Goal: Use online tool/utility: Utilize a website feature to perform a specific function

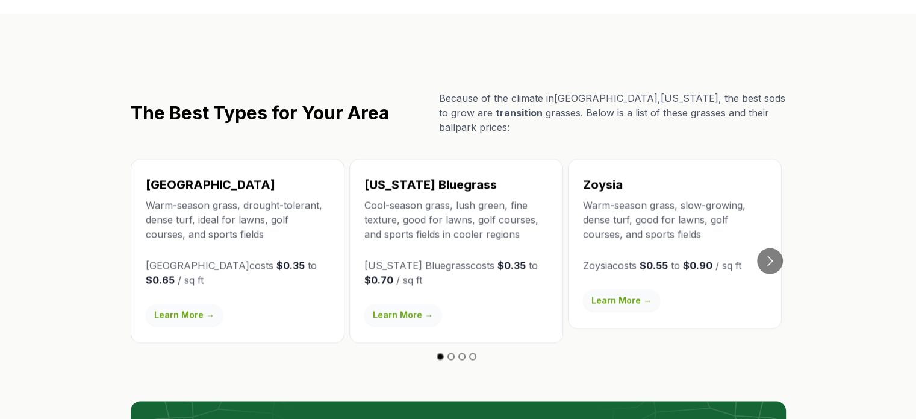
scroll to position [2108, 0]
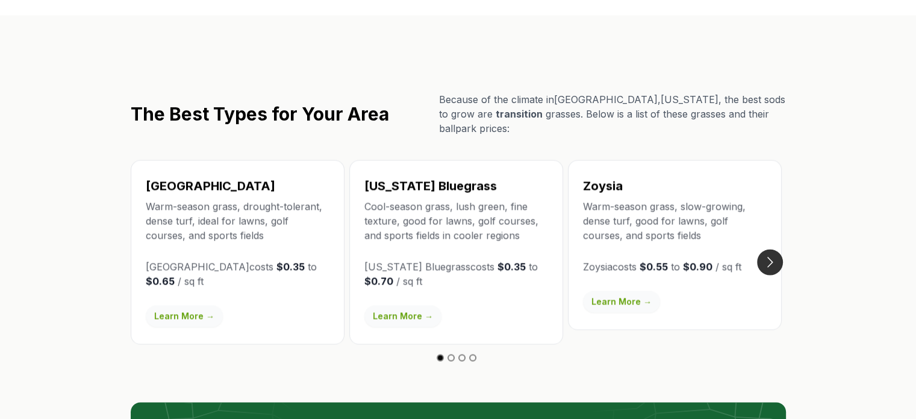
click at [780, 249] on button "Go to next slide" at bounding box center [770, 262] width 26 height 26
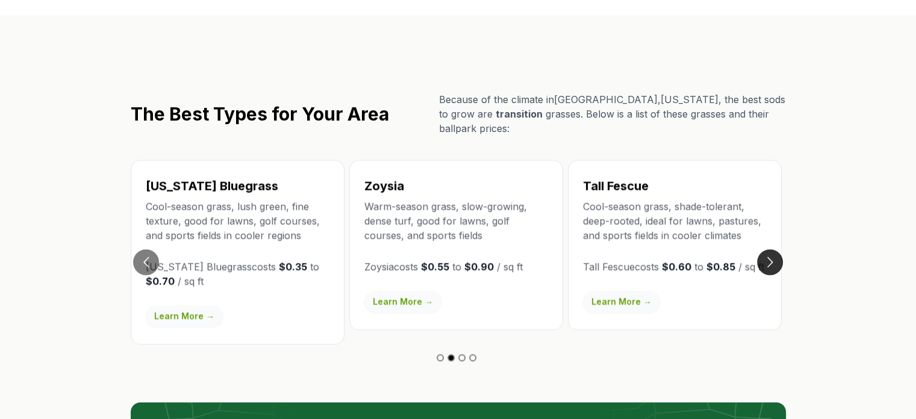
click at [780, 249] on button "Go to next slide" at bounding box center [770, 262] width 26 height 26
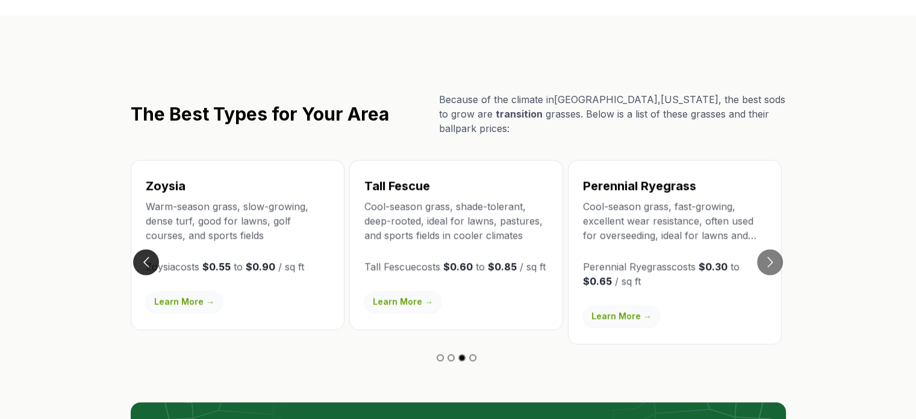
click at [149, 249] on button "Go to previous slide" at bounding box center [146, 262] width 26 height 26
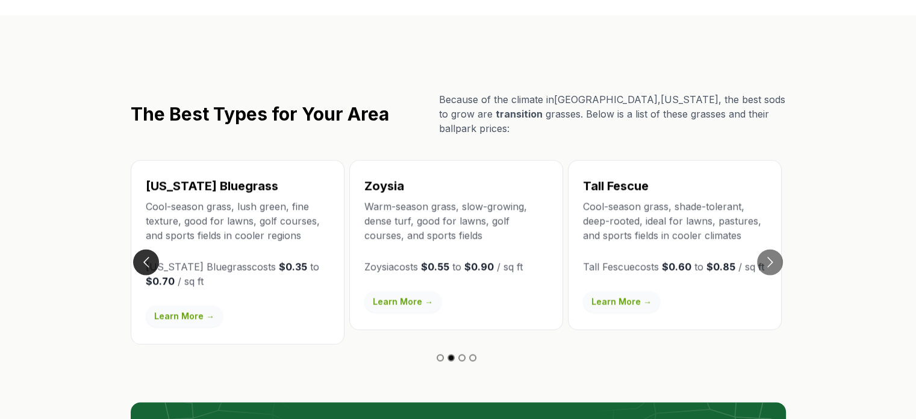
click at [149, 249] on button "Go to previous slide" at bounding box center [146, 262] width 26 height 26
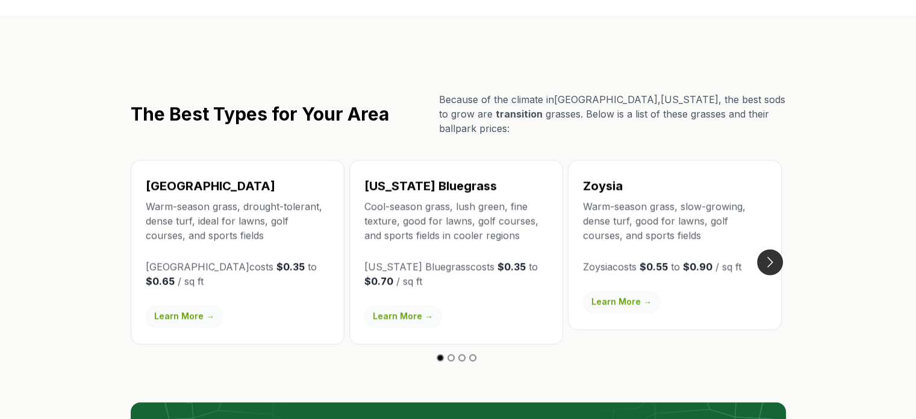
click at [775, 249] on button "Go to next slide" at bounding box center [770, 262] width 26 height 26
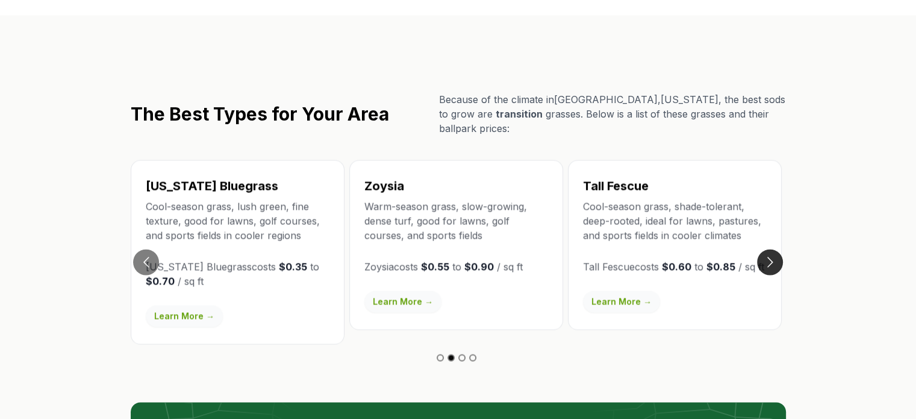
click at [775, 249] on button "Go to next slide" at bounding box center [770, 262] width 26 height 26
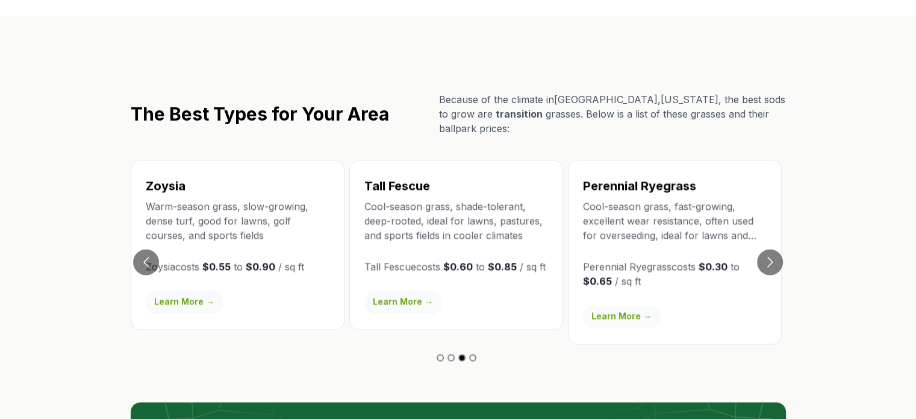
click at [752, 259] on p "Perennial Ryegrass costs $0.30 to $0.65 / sq ft" at bounding box center [675, 273] width 184 height 29
click at [764, 249] on button "Go to next slide" at bounding box center [770, 262] width 26 height 26
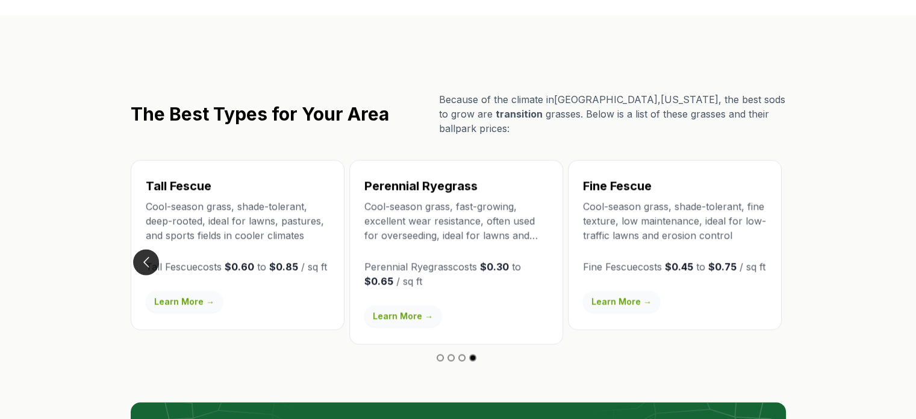
click at [139, 249] on button "Go to previous slide" at bounding box center [146, 262] width 26 height 26
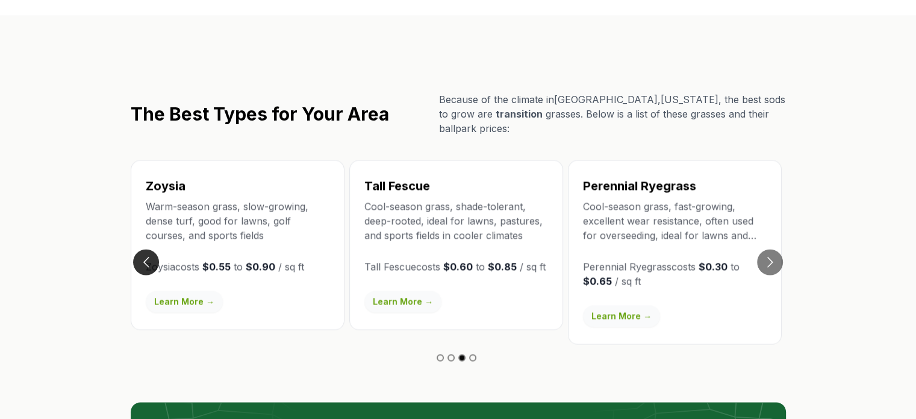
click at [140, 249] on button "Go to previous slide" at bounding box center [146, 262] width 26 height 26
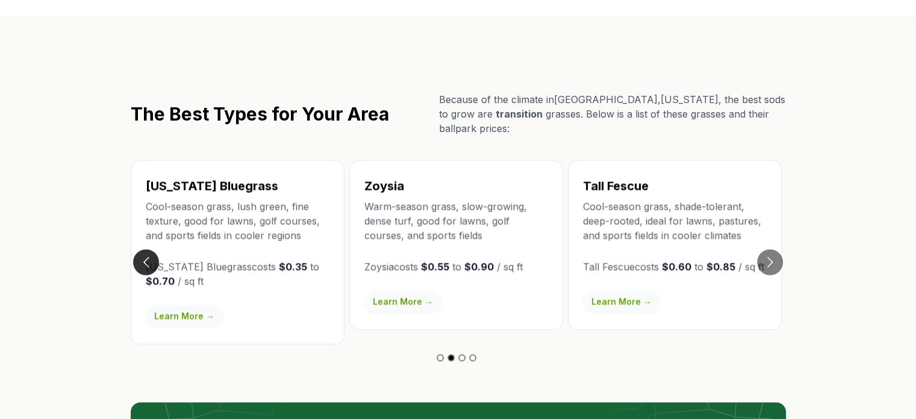
click at [142, 249] on button "Go to previous slide" at bounding box center [146, 262] width 26 height 26
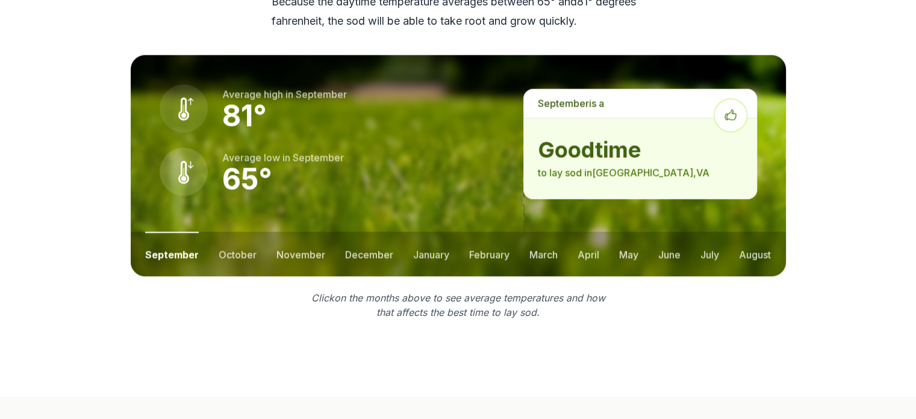
scroll to position [1626, 0]
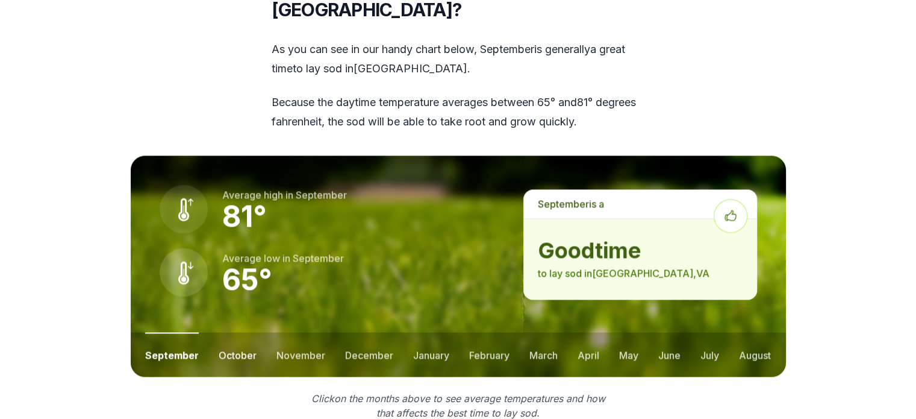
click at [225, 332] on button "october" at bounding box center [238, 354] width 38 height 45
click at [265, 332] on ul "september october november december january february march april may june july …" at bounding box center [458, 354] width 655 height 45
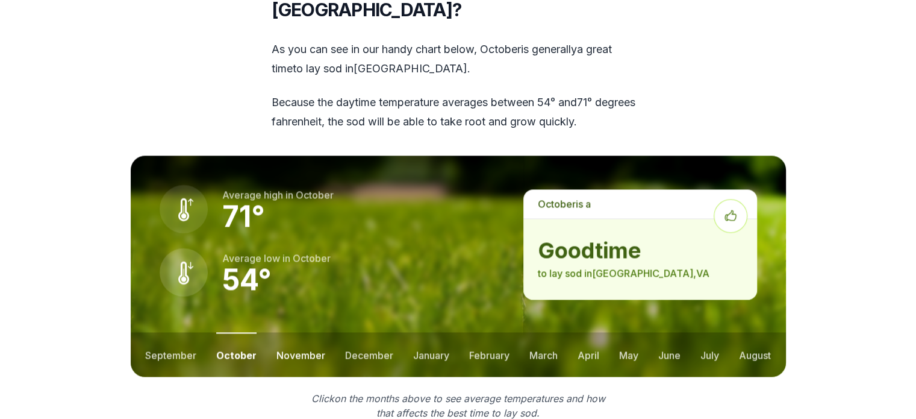
click at [278, 332] on button "november" at bounding box center [300, 354] width 49 height 45
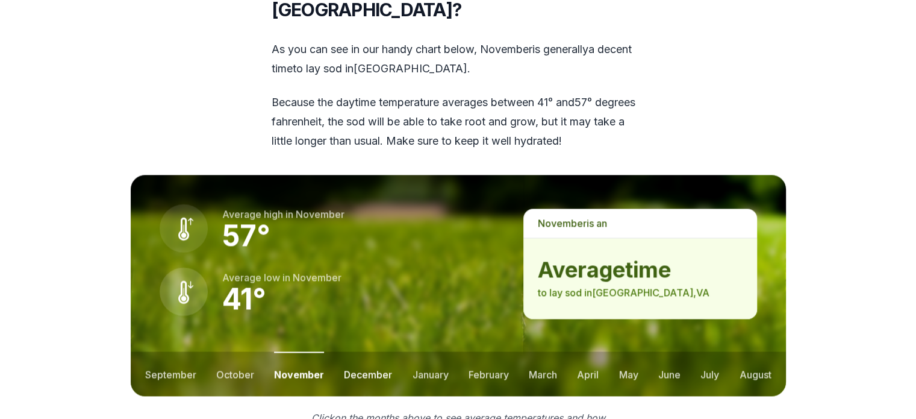
click at [353, 351] on button "december" at bounding box center [368, 373] width 48 height 45
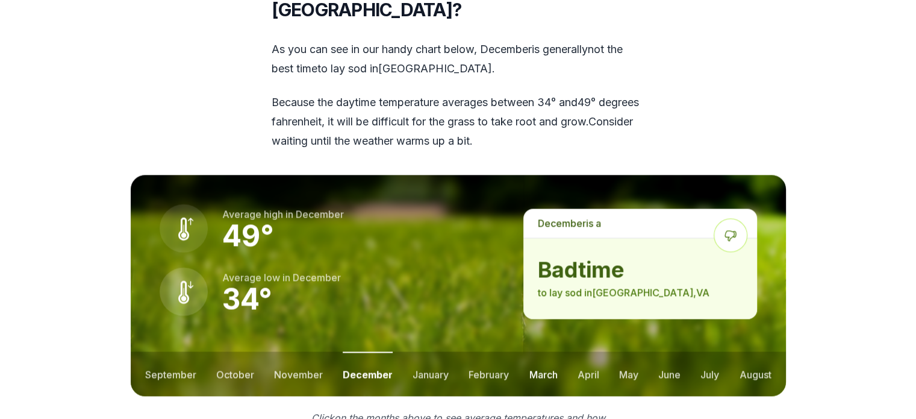
click at [552, 351] on button "march" at bounding box center [543, 373] width 28 height 45
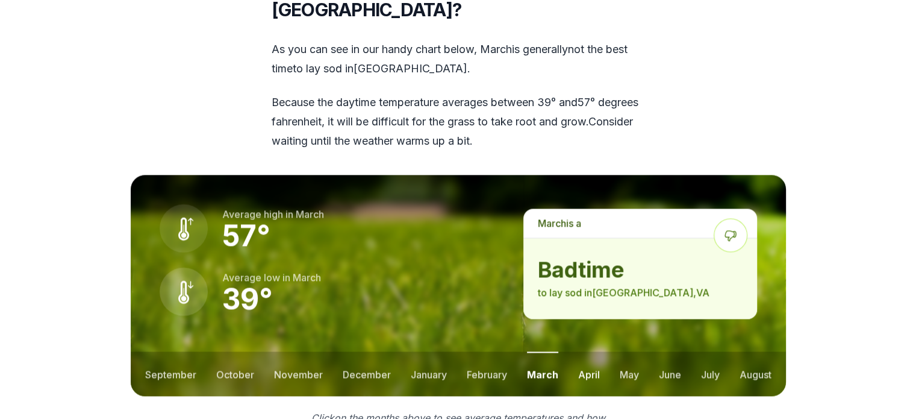
click at [578, 351] on button "april" at bounding box center [589, 373] width 22 height 45
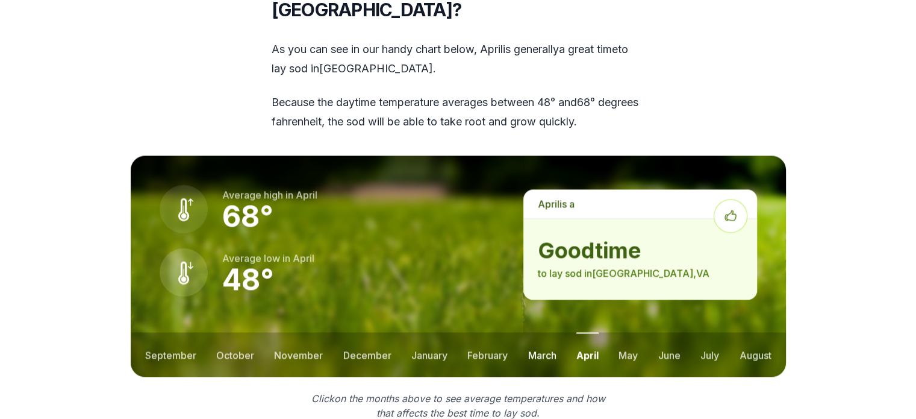
click at [540, 332] on button "march" at bounding box center [542, 354] width 28 height 45
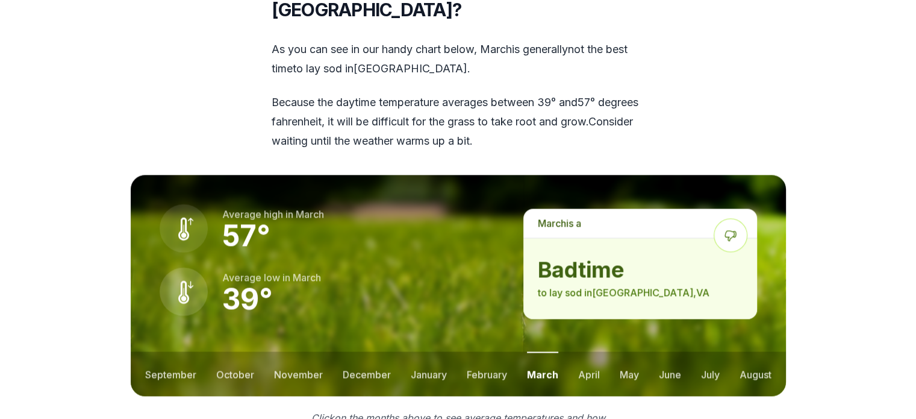
click at [455, 351] on ul "september october november december january february march april may june july …" at bounding box center [458, 373] width 655 height 45
click at [478, 351] on button "february" at bounding box center [487, 373] width 40 height 45
click at [412, 351] on button "january" at bounding box center [428, 373] width 36 height 45
click at [357, 351] on button "december" at bounding box center [366, 373] width 48 height 45
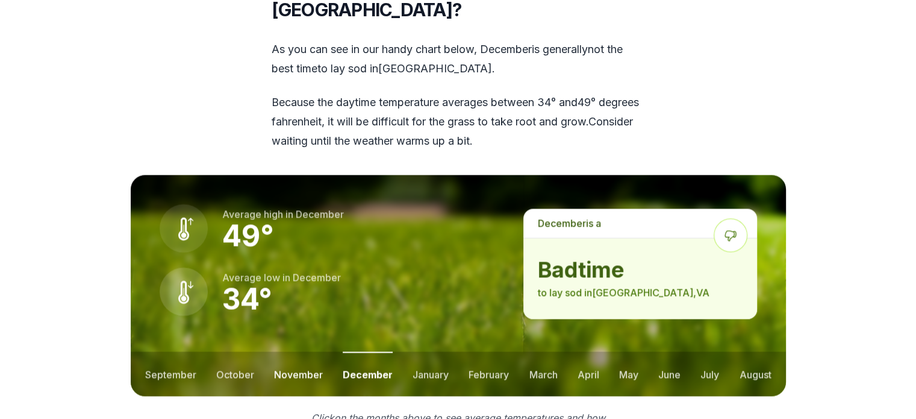
click at [288, 351] on button "november" at bounding box center [298, 373] width 49 height 45
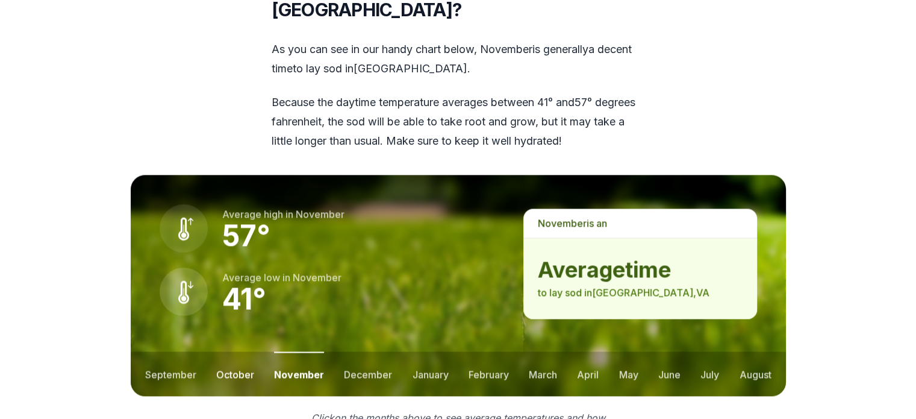
click at [241, 351] on button "october" at bounding box center [235, 373] width 38 height 45
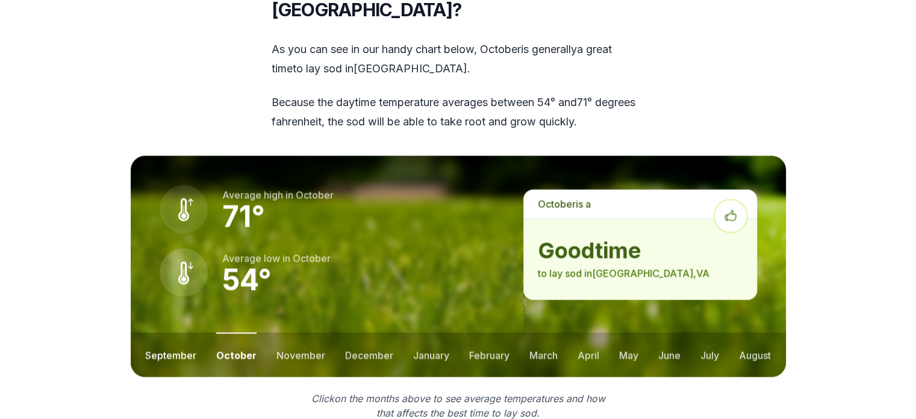
click at [185, 332] on button "september" at bounding box center [170, 354] width 51 height 45
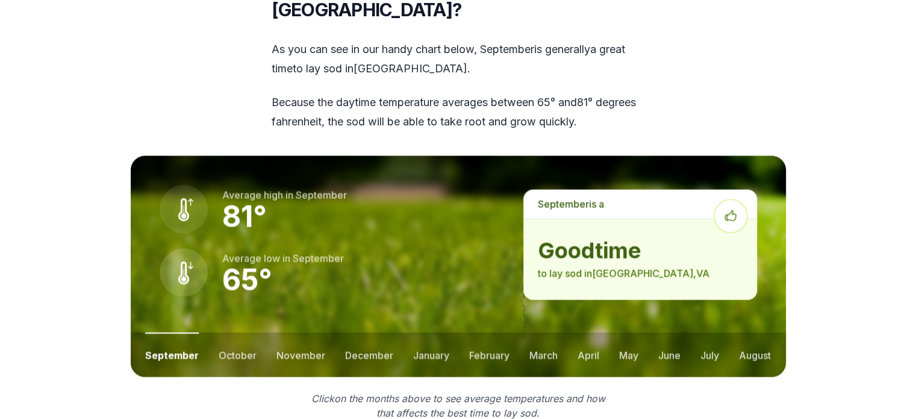
click at [255, 332] on ul "september october november december january february march april may june july …" at bounding box center [458, 354] width 655 height 45
click at [246, 332] on button "october" at bounding box center [238, 354] width 38 height 45
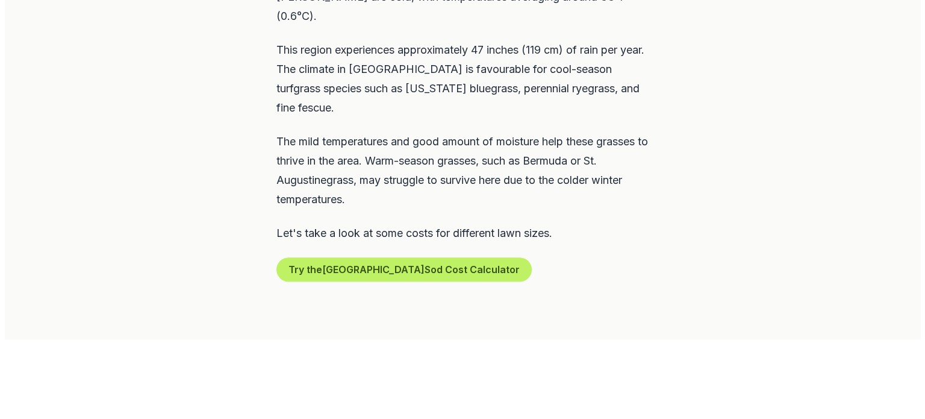
scroll to position [662, 0]
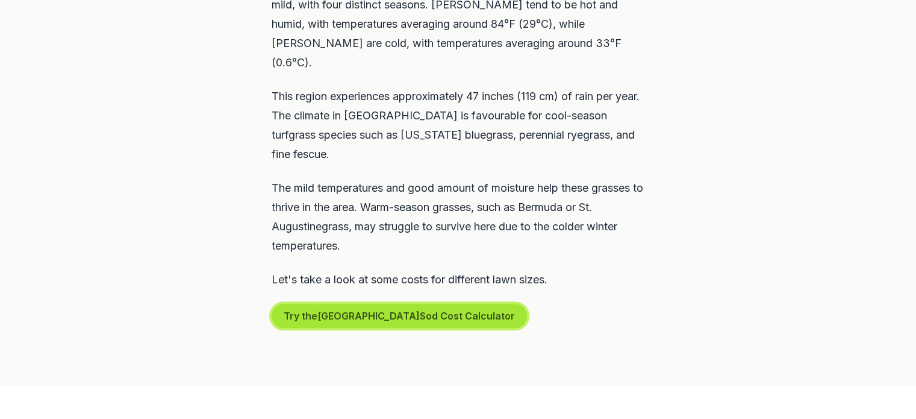
click at [385, 304] on button "Try the Alexandria Sod Cost Calculator" at bounding box center [399, 316] width 255 height 24
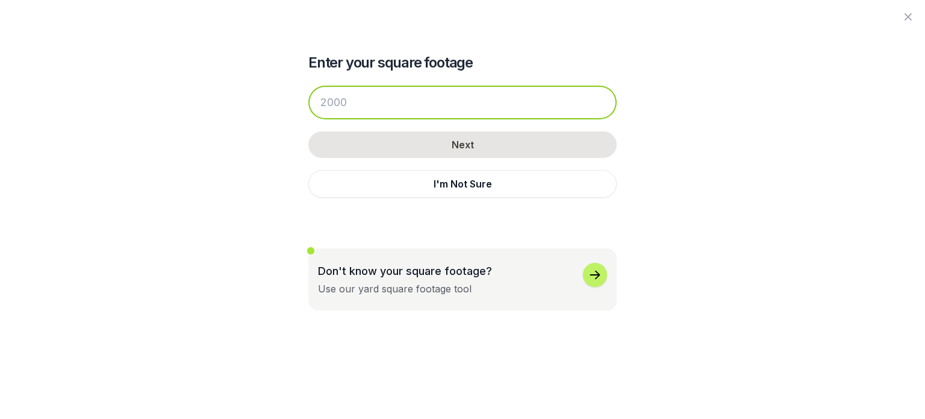
drag, startPoint x: 396, startPoint y: 101, endPoint x: 331, endPoint y: 95, distance: 65.3
click at [333, 95] on input "number" at bounding box center [462, 103] width 308 height 34
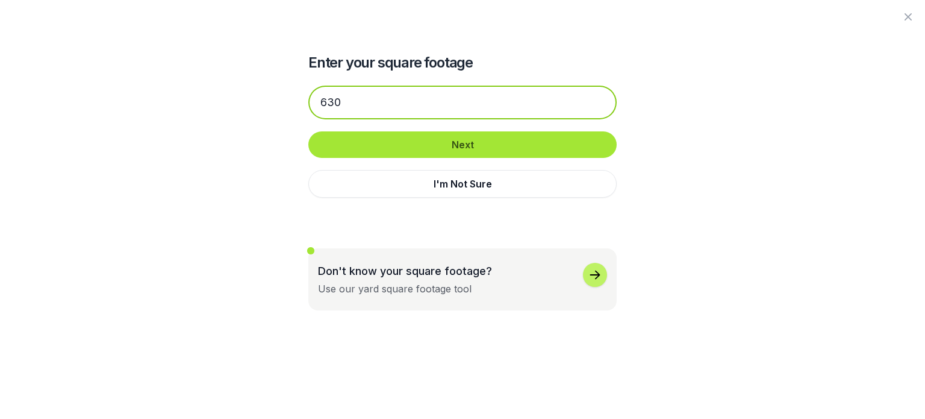
type input "630"
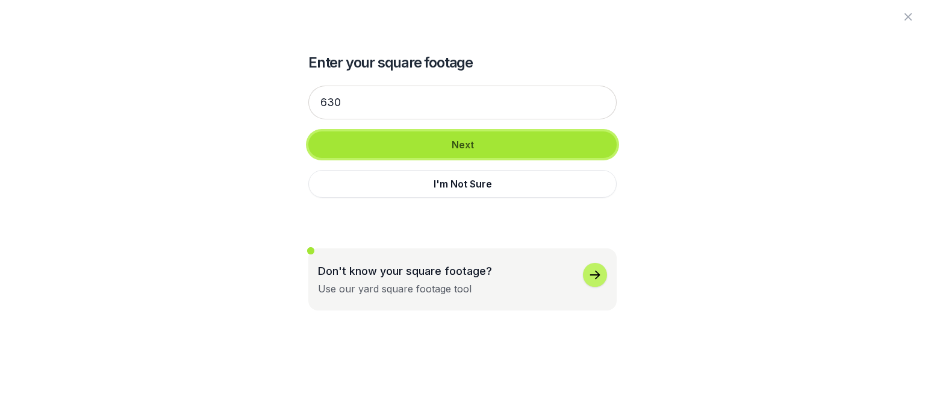
click at [467, 146] on button "Next" at bounding box center [462, 144] width 308 height 26
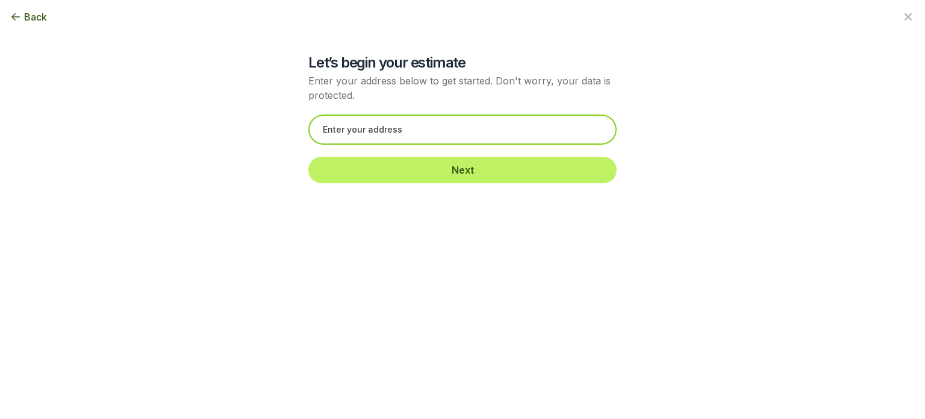
click at [434, 123] on input "text" at bounding box center [462, 129] width 308 height 30
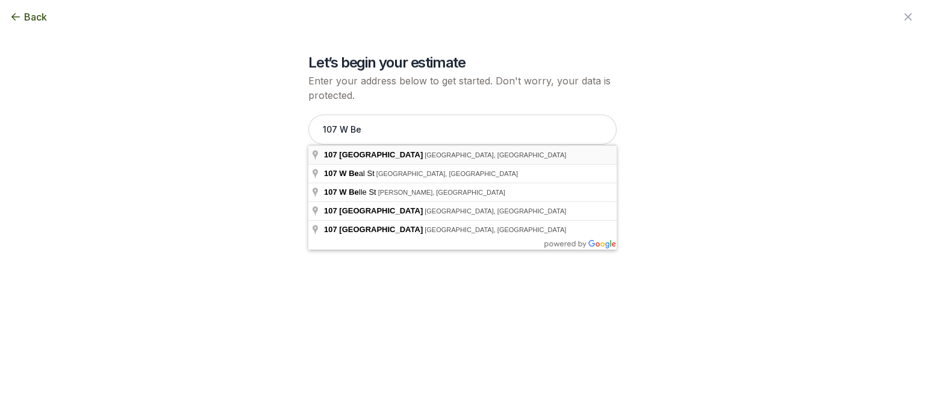
type input "[STREET_ADDRESS]"
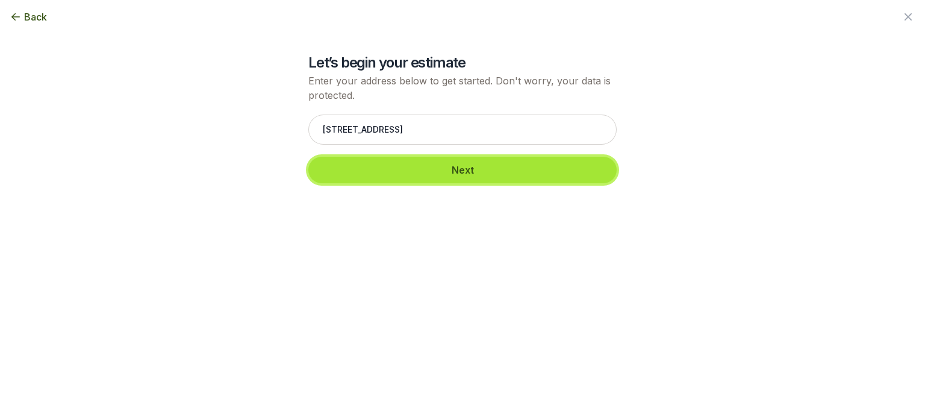
click at [433, 164] on button "Next" at bounding box center [462, 170] width 308 height 26
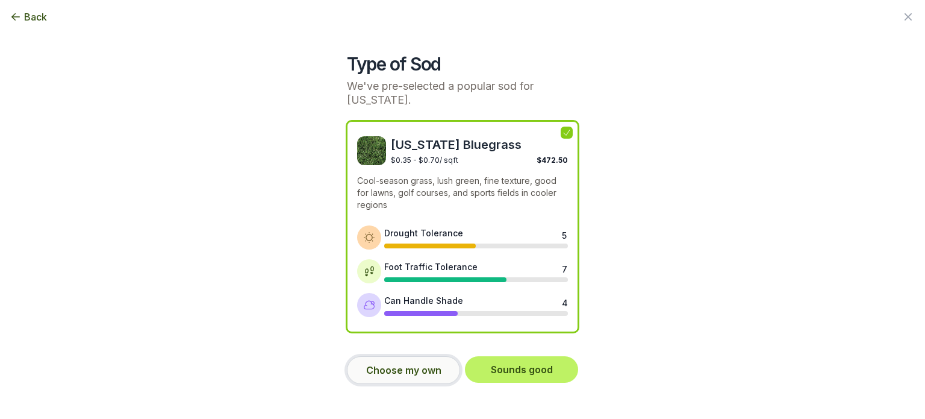
click at [426, 366] on button "Choose my own" at bounding box center [403, 370] width 113 height 28
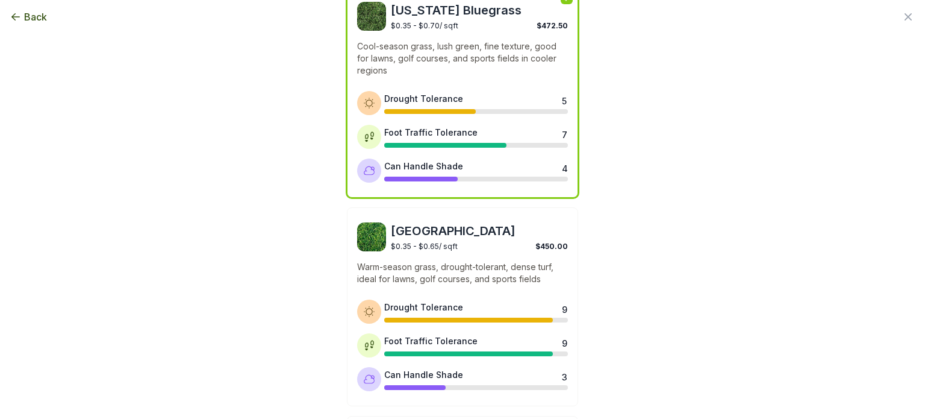
scroll to position [207, 0]
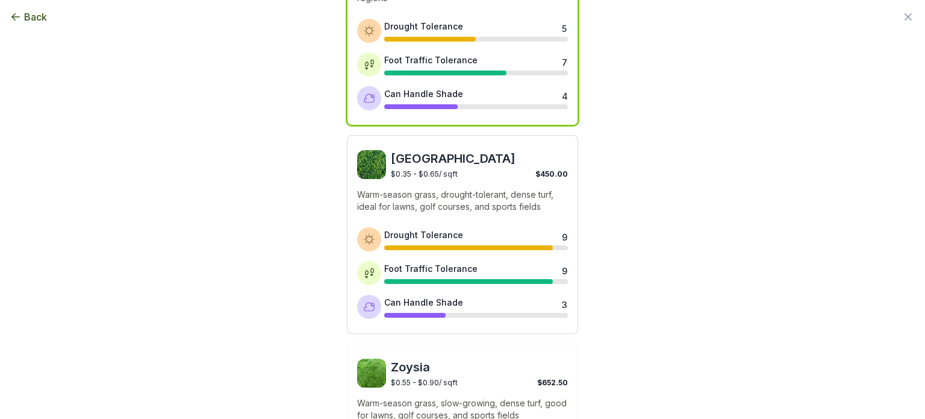
click at [484, 178] on div "Bermuda $0.35 - $0.65 / sqft $450.00" at bounding box center [479, 164] width 177 height 29
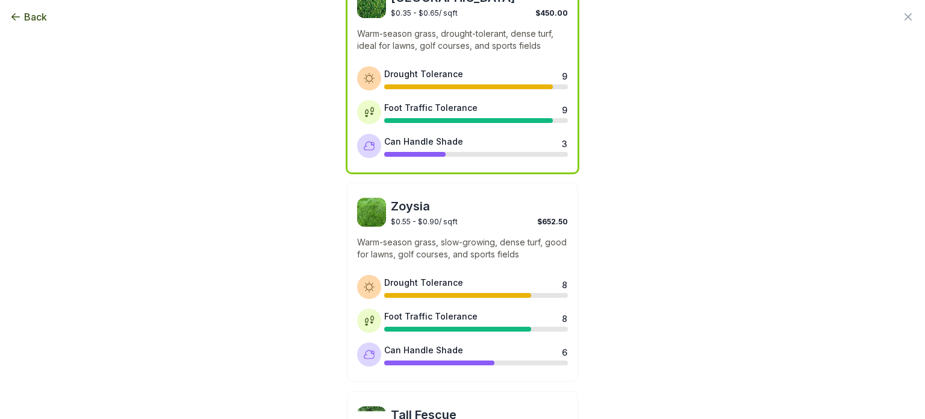
scroll to position [387, 0]
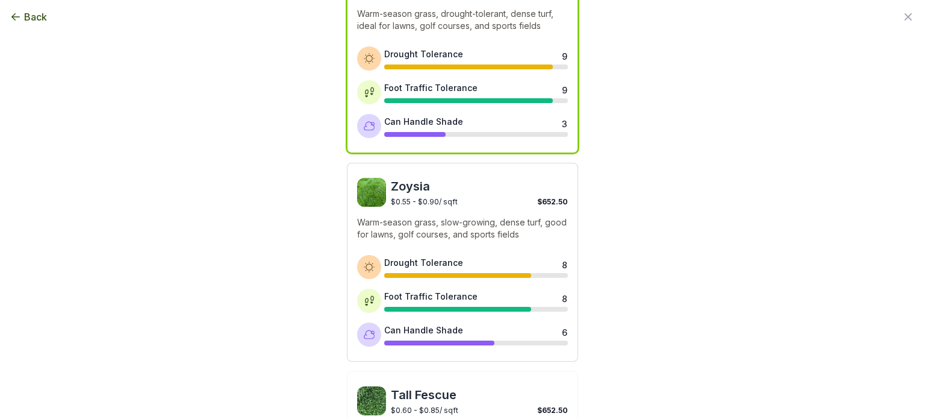
click at [443, 197] on span "$0.55 - $0.90 / sqft" at bounding box center [424, 201] width 67 height 9
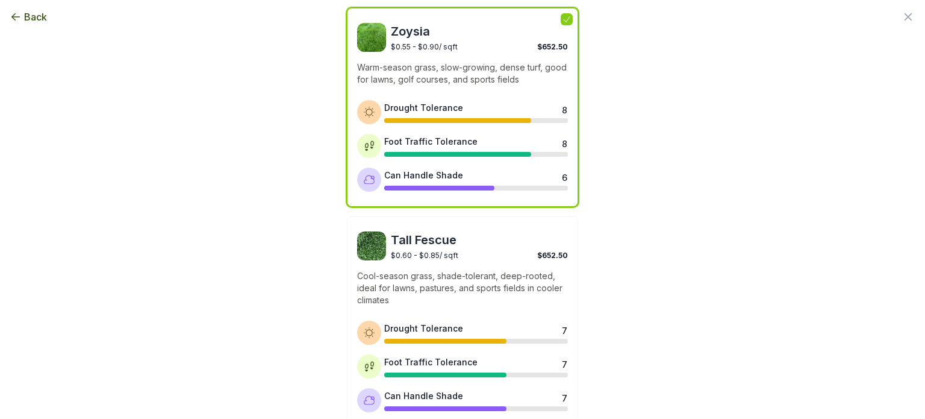
scroll to position [461, 0]
